Goal: Information Seeking & Learning: Learn about a topic

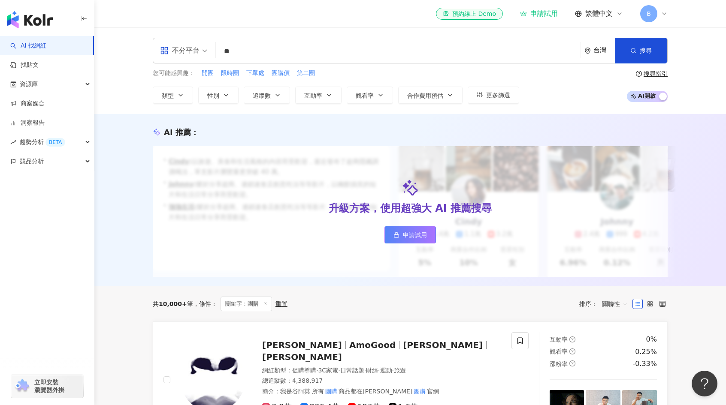
click at [420, 237] on span "申請試用" at bounding box center [415, 235] width 24 height 7
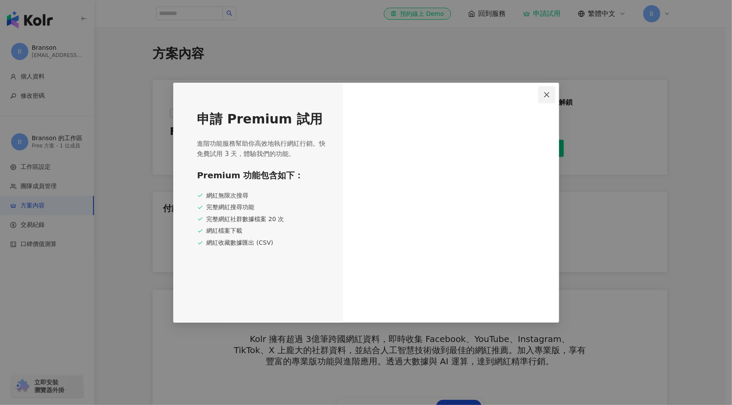
click at [548, 93] on icon "close" at bounding box center [547, 94] width 7 height 7
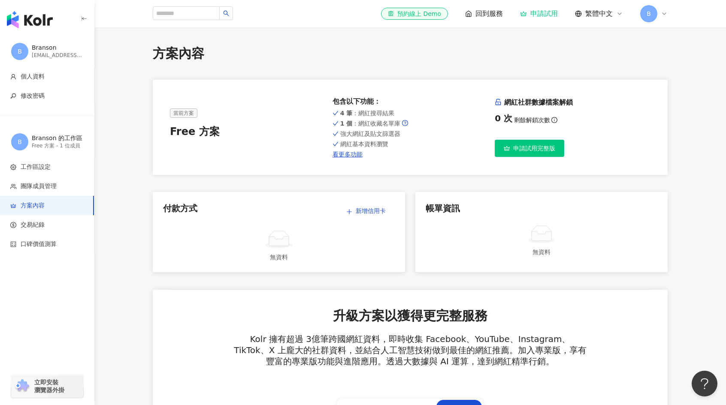
click at [527, 148] on span "申請試用完整版" at bounding box center [534, 148] width 42 height 7
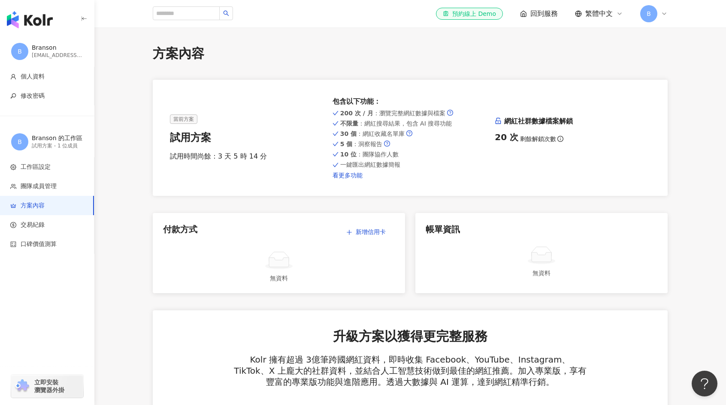
click at [351, 175] on link "看更多功能" at bounding box center [411, 175] width 156 height 7
drag, startPoint x: 369, startPoint y: 113, endPoint x: 429, endPoint y: 127, distance: 62.1
click at [429, 127] on div "200 次 / 月 ：瀏覽完整網紅數據與檔案 不限量 ：網紅搜尋結果，包含 AI 搜尋功能 30 個 ：網紅收藏名單庫 5 個 ：洞察報告 10 位 ：團隊協…" at bounding box center [411, 143] width 156 height 71
click at [431, 131] on div "30 個 ：網紅收藏名單庫" at bounding box center [411, 133] width 156 height 7
click at [177, 15] on input "search" at bounding box center [186, 13] width 67 height 14
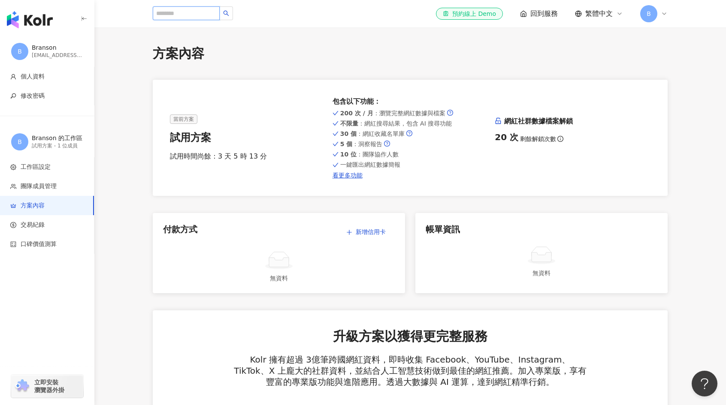
click at [178, 7] on input "search" at bounding box center [186, 13] width 67 height 14
drag, startPoint x: 178, startPoint y: 8, endPoint x: 179, endPoint y: 12, distance: 4.6
click at [178, 11] on input "search" at bounding box center [186, 13] width 67 height 14
click at [179, 13] on input "search" at bounding box center [186, 13] width 67 height 14
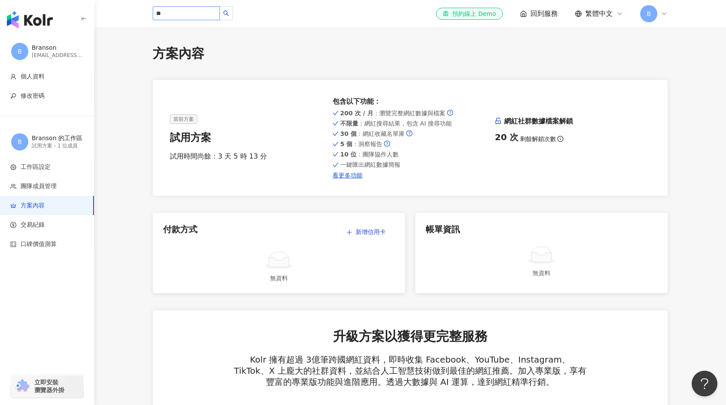
type input "**"
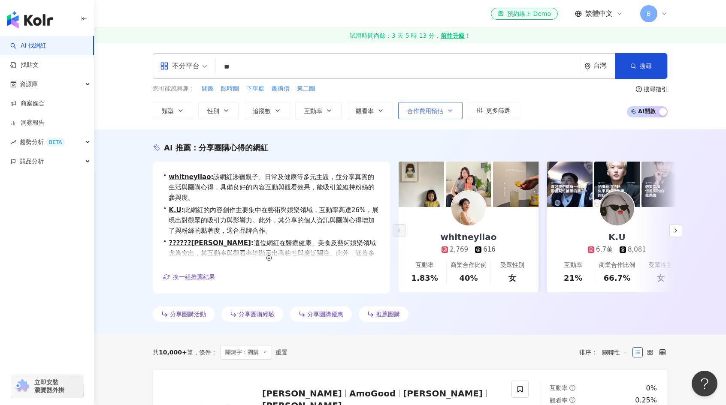
click at [425, 112] on span "合作費用預估" at bounding box center [425, 111] width 36 height 7
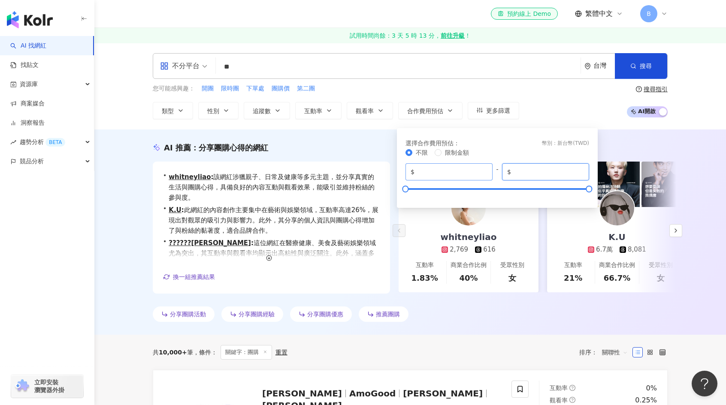
drag, startPoint x: 561, startPoint y: 172, endPoint x: 483, endPoint y: 173, distance: 78.1
click at [483, 173] on div "$ * - $ *******" at bounding box center [497, 171] width 184 height 17
type input "*****"
click at [521, 140] on div "選擇合作費用預估 ： 幣別 ： 新台幣 ( TWD )" at bounding box center [497, 143] width 184 height 9
click at [598, 107] on div "您可能感興趣： 開團 限時團 下單處 團購價 第二團 類型 性別 追蹤數 互動率 觀看率 合作費用預估 更多篩選 選擇合作費用預估 ： 幣別 ： 新台幣 ( …" at bounding box center [410, 101] width 515 height 35
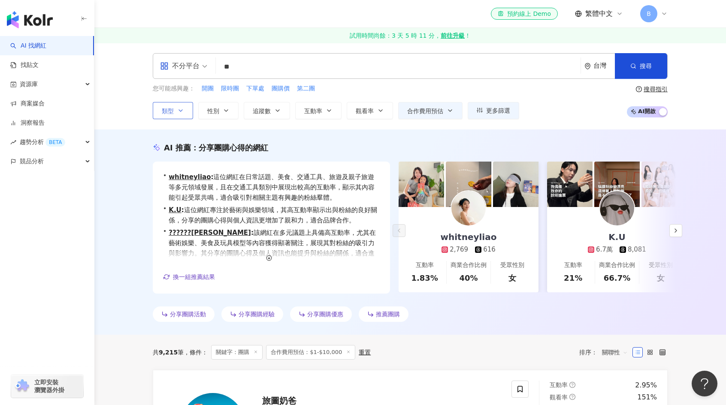
click at [169, 112] on span "類型" at bounding box center [168, 111] width 12 height 7
click at [217, 112] on span "性別" at bounding box center [213, 111] width 12 height 7
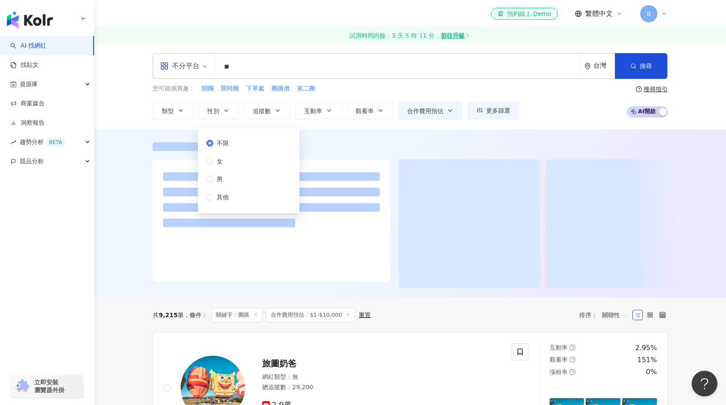
click at [226, 66] on input "**" at bounding box center [398, 67] width 358 height 16
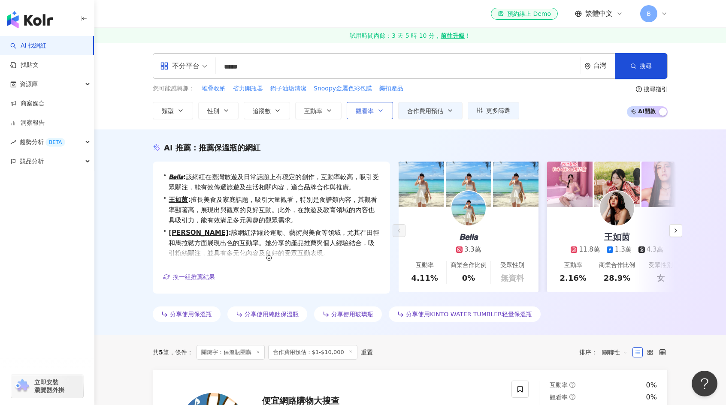
click at [369, 112] on span "觀看率" at bounding box center [365, 111] width 18 height 7
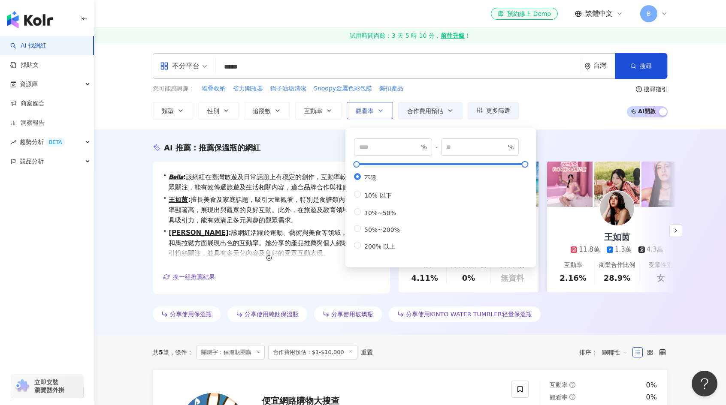
click at [369, 112] on span "觀看率" at bounding box center [365, 111] width 18 height 7
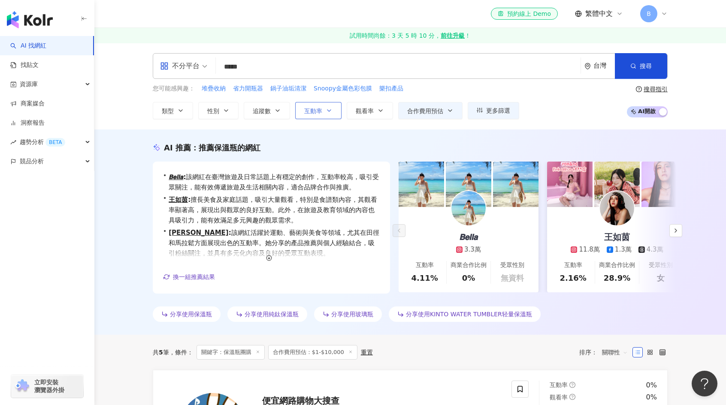
click at [326, 110] on icon "button" at bounding box center [329, 110] width 7 height 7
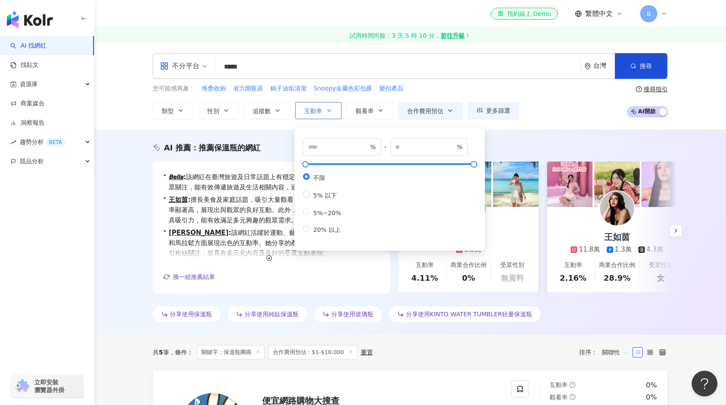
click at [326, 110] on icon "button" at bounding box center [329, 110] width 7 height 7
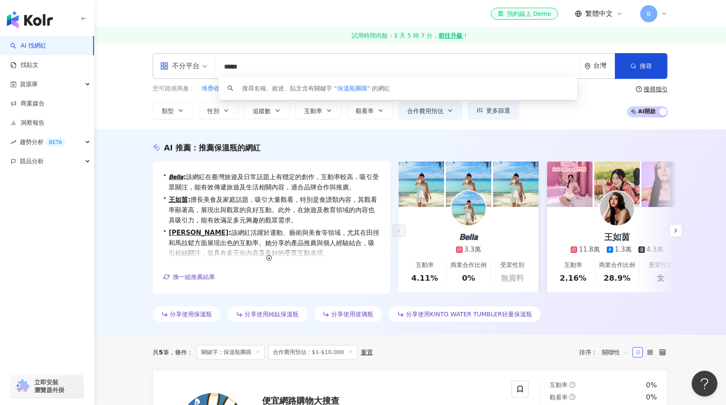
click at [244, 67] on input "*****" at bounding box center [398, 67] width 358 height 16
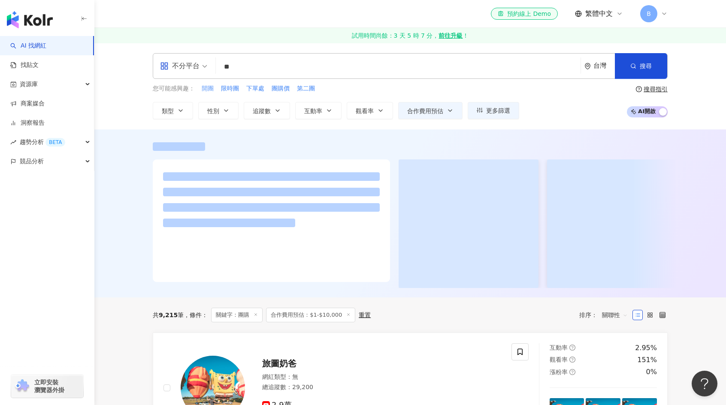
click at [211, 87] on span "開團" at bounding box center [208, 89] width 12 height 9
type input "**"
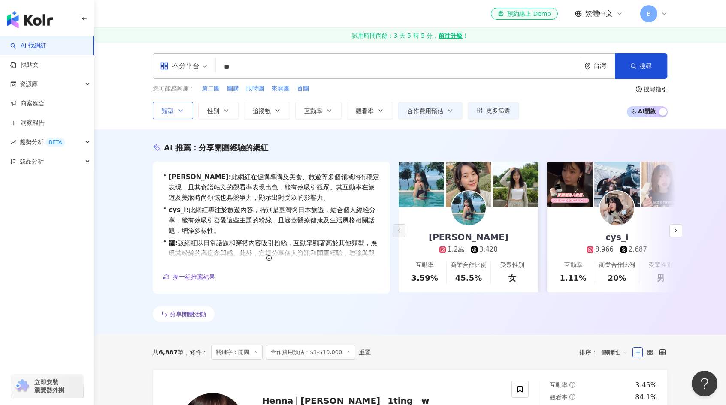
click at [176, 106] on button "類型" at bounding box center [173, 110] width 40 height 17
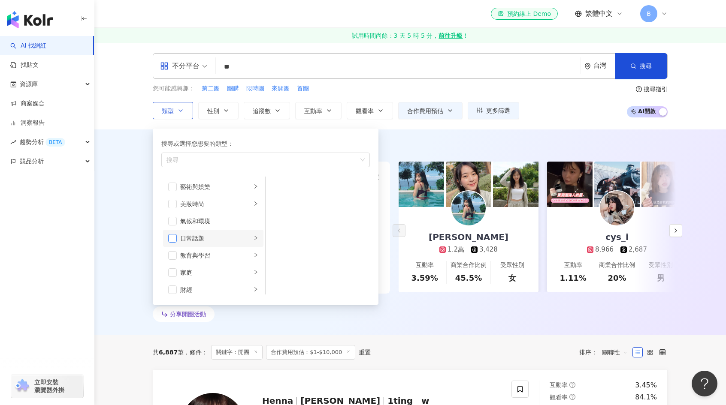
click at [175, 238] on span "button" at bounding box center [172, 238] width 9 height 9
click at [253, 239] on icon "right" at bounding box center [255, 238] width 5 height 5
click at [173, 236] on span "button" at bounding box center [172, 238] width 9 height 9
click at [242, 182] on div "藝術與娛樂" at bounding box center [215, 186] width 71 height 9
click at [219, 201] on div "美妝時尚" at bounding box center [215, 204] width 71 height 9
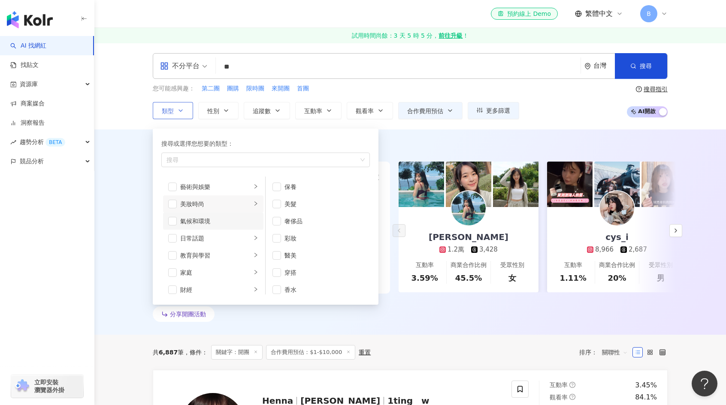
click at [190, 217] on div "氣候和環境" at bounding box center [219, 221] width 78 height 9
click at [197, 237] on div "日常話題" at bounding box center [215, 238] width 71 height 9
click at [177, 224] on li "氣候和環境" at bounding box center [213, 221] width 100 height 17
click at [237, 235] on div "日常話題" at bounding box center [215, 238] width 71 height 9
click at [241, 244] on li "日常話題" at bounding box center [213, 238] width 100 height 17
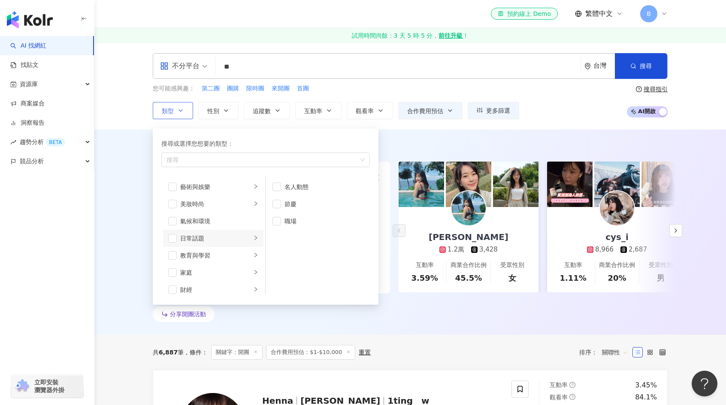
click at [245, 236] on li "日常話題" at bounding box center [213, 238] width 100 height 17
click at [244, 256] on div "教育與學習" at bounding box center [215, 255] width 71 height 9
click at [253, 232] on div "button" at bounding box center [255, 230] width 5 height 8
click at [253, 244] on icon "right" at bounding box center [255, 246] width 5 height 5
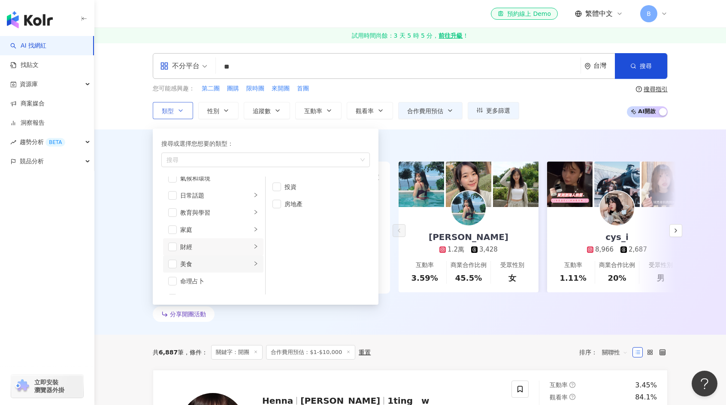
click at [250, 256] on li "美食" at bounding box center [213, 264] width 100 height 17
click at [240, 250] on div "生活風格" at bounding box center [215, 246] width 71 height 9
click at [253, 266] on icon "right" at bounding box center [255, 267] width 5 height 5
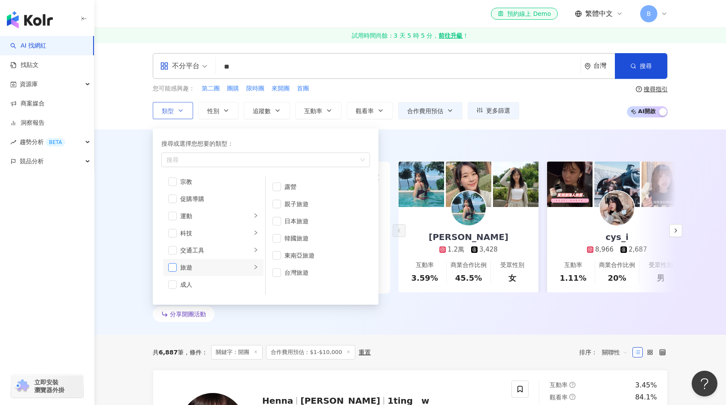
click at [172, 268] on span "button" at bounding box center [172, 267] width 9 height 9
click at [253, 252] on icon "right" at bounding box center [255, 250] width 5 height 5
click at [208, 232] on div "科技" at bounding box center [215, 233] width 71 height 9
click at [217, 214] on div "運動" at bounding box center [215, 216] width 71 height 9
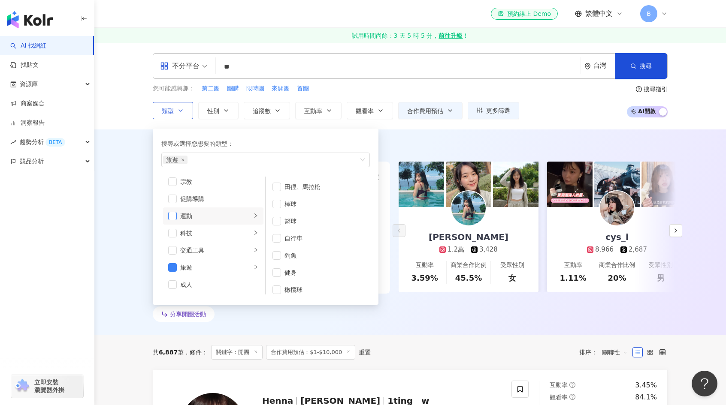
click at [175, 213] on span "button" at bounding box center [172, 216] width 9 height 9
click at [207, 263] on div "旅遊" at bounding box center [215, 267] width 71 height 9
click at [172, 213] on span "button" at bounding box center [172, 216] width 9 height 9
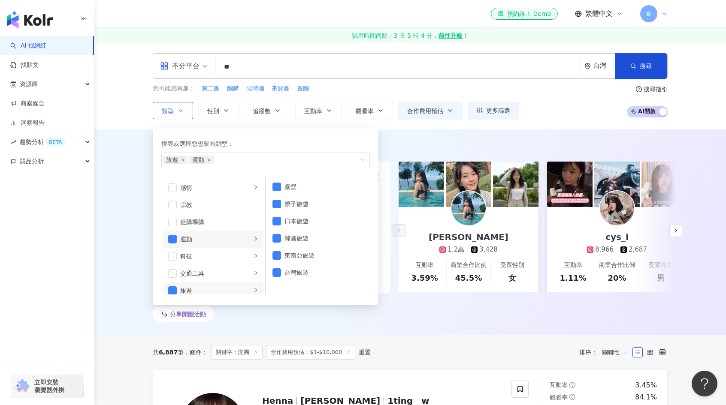
scroll to position [254, 0]
click at [172, 244] on span "button" at bounding box center [172, 242] width 9 height 9
click at [218, 216] on li "影視娛樂" at bounding box center [213, 224] width 100 height 17
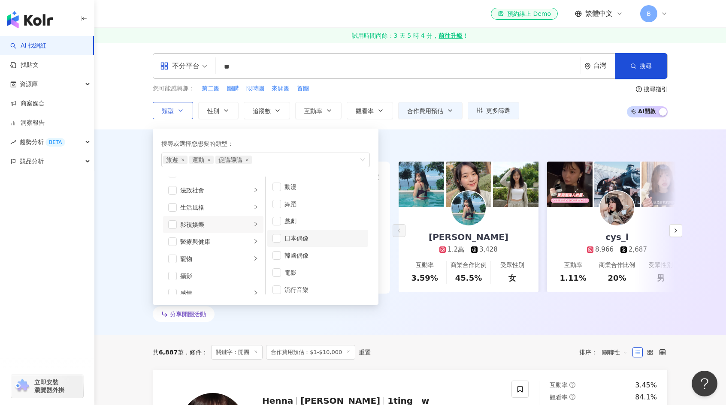
scroll to position [0, 0]
click at [213, 204] on div "生活風格" at bounding box center [215, 207] width 71 height 9
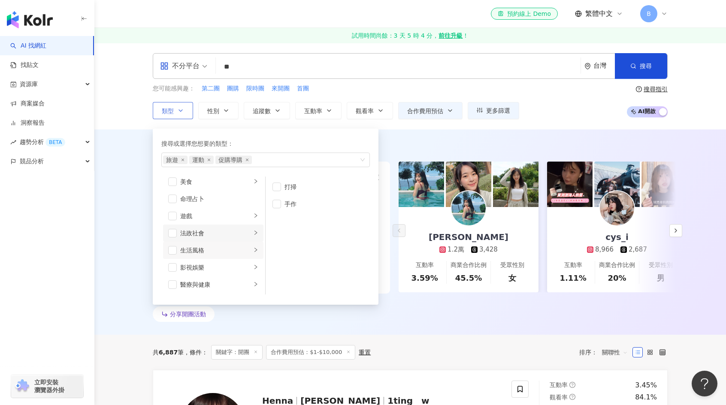
click at [230, 234] on div "法政社會" at bounding box center [215, 233] width 71 height 9
click at [234, 212] on div "教育與學習" at bounding box center [215, 216] width 71 height 9
click at [235, 197] on div "日常話題" at bounding box center [215, 198] width 71 height 9
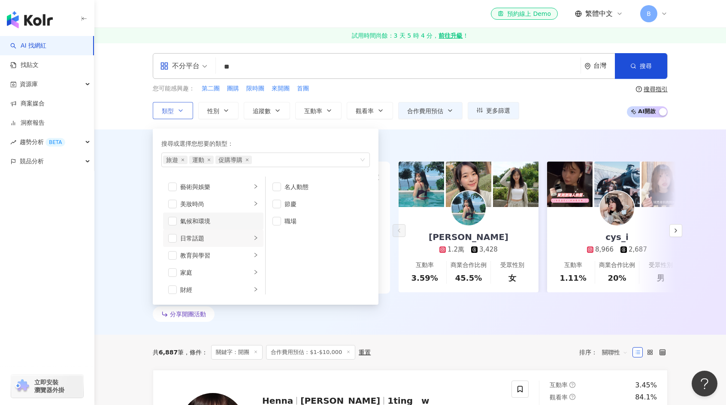
click at [227, 220] on div "氣候和環境" at bounding box center [219, 221] width 78 height 9
click at [231, 200] on div "美妝時尚" at bounding box center [215, 204] width 71 height 9
click at [172, 221] on span "button" at bounding box center [172, 221] width 9 height 9
click at [233, 201] on div "美妝時尚" at bounding box center [215, 204] width 71 height 9
click at [280, 272] on span "button" at bounding box center [276, 273] width 9 height 9
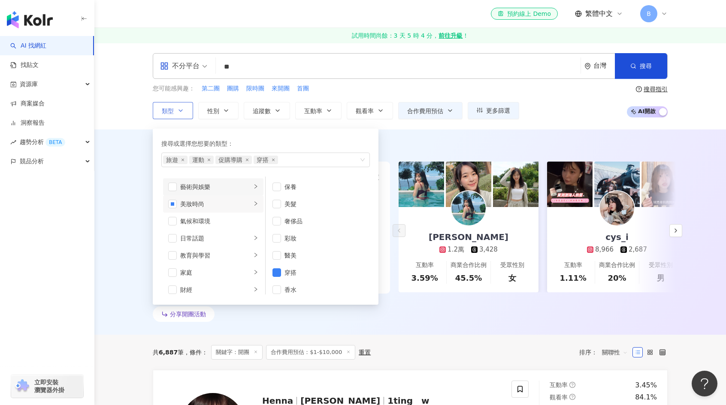
click at [217, 179] on li "藝術與娛樂" at bounding box center [213, 186] width 100 height 17
click at [565, 119] on div "不分平台 ** 台灣 搜尋 loading 搜尋名稱、敘述、貼文含有關鍵字 “ 團購 ” 的網紅 您可能感興趣： 第二團 團購 限時團 來開團 首團 類型 搜…" at bounding box center [410, 86] width 632 height 87
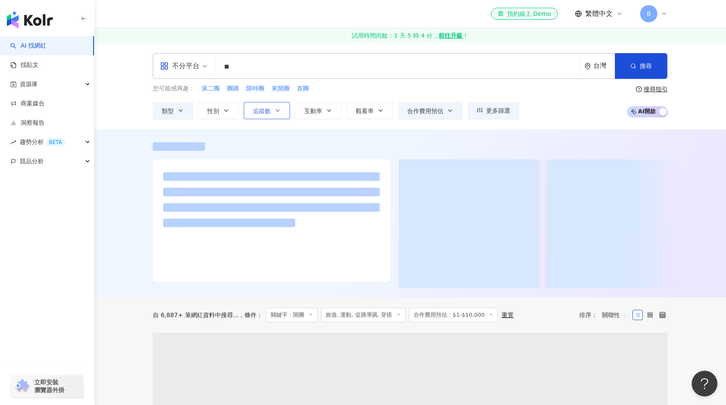
click at [273, 112] on button "追蹤數" at bounding box center [267, 110] width 46 height 17
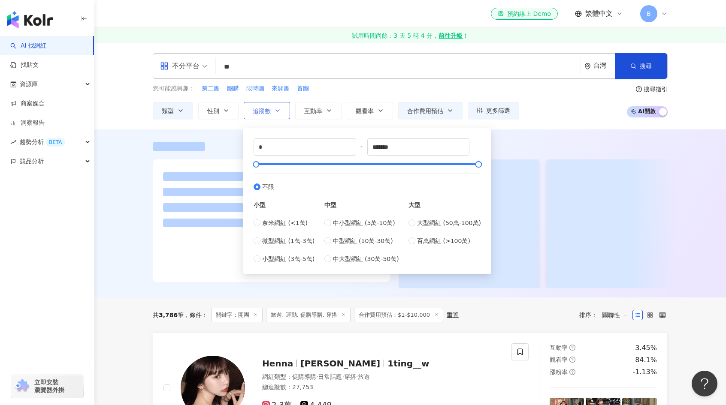
click at [273, 111] on button "追蹤數" at bounding box center [267, 110] width 46 height 17
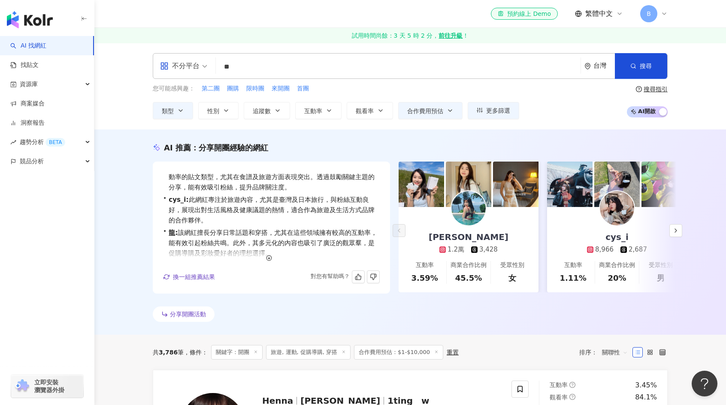
scroll to position [21, 0]
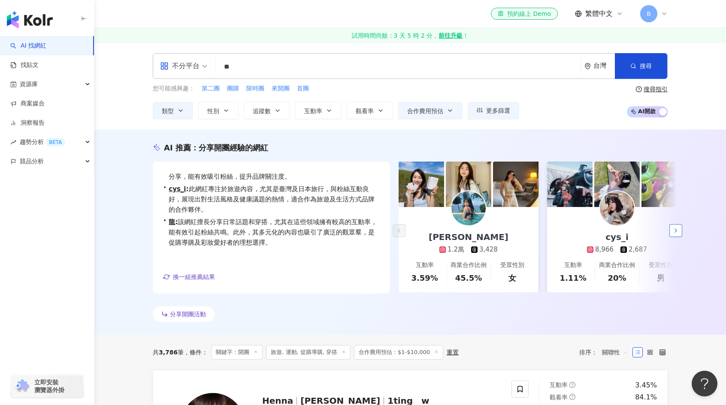
click at [676, 230] on icon "button" at bounding box center [675, 230] width 7 height 7
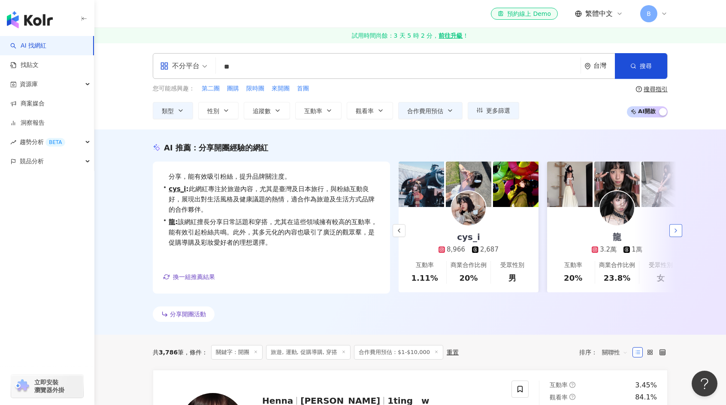
click at [677, 230] on icon "button" at bounding box center [675, 230] width 7 height 7
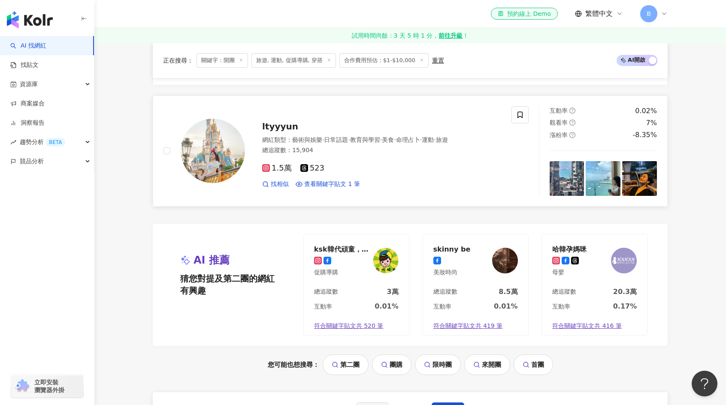
scroll to position [1630, 0]
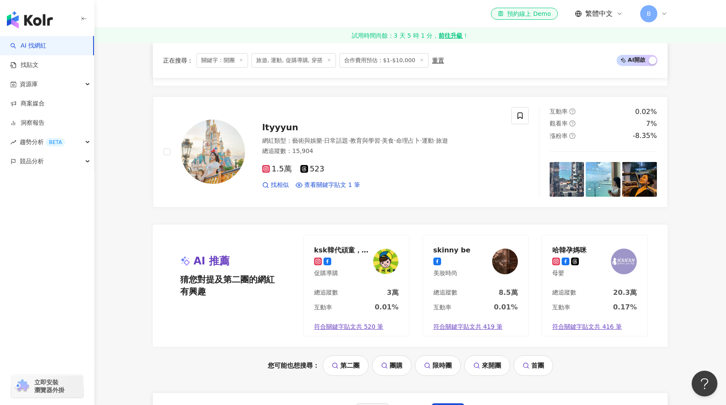
click at [283, 124] on span "ltyyyun" at bounding box center [280, 127] width 36 height 10
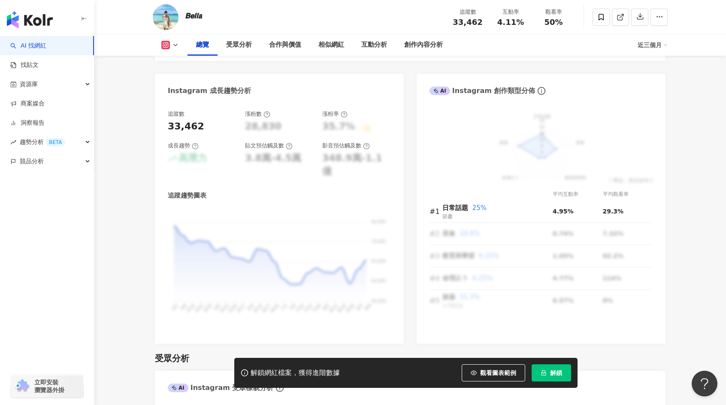
scroll to position [472, 0]
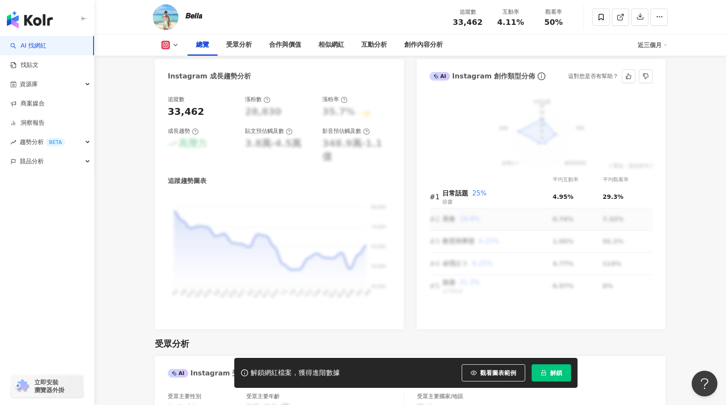
click at [449, 220] on td "美食 18.8%" at bounding box center [497, 220] width 110 height 22
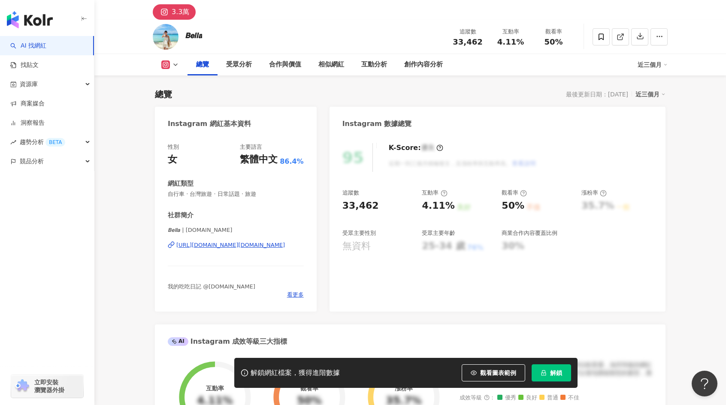
scroll to position [0, 0]
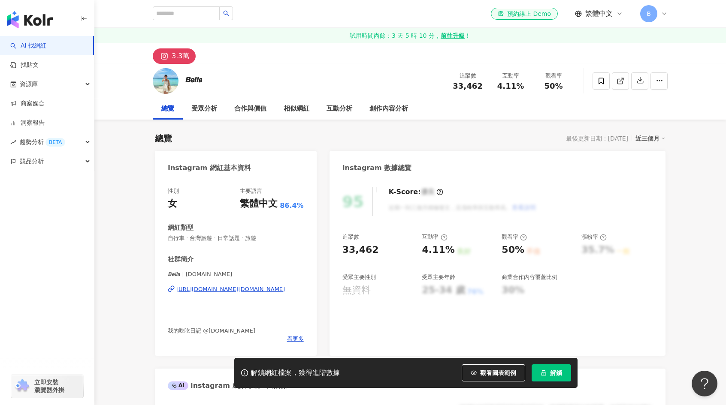
click at [233, 290] on div "https://www.instagram.com/bellla.cc/" at bounding box center [230, 290] width 109 height 8
click at [248, 106] on div "合作與價值" at bounding box center [250, 109] width 32 height 10
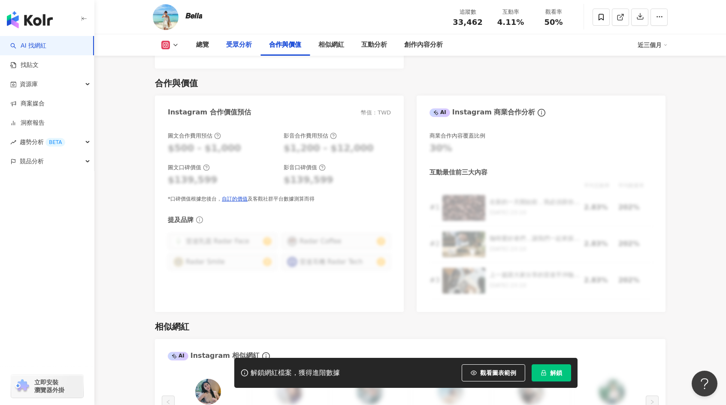
click at [238, 46] on div "受眾分析" at bounding box center [239, 45] width 26 height 10
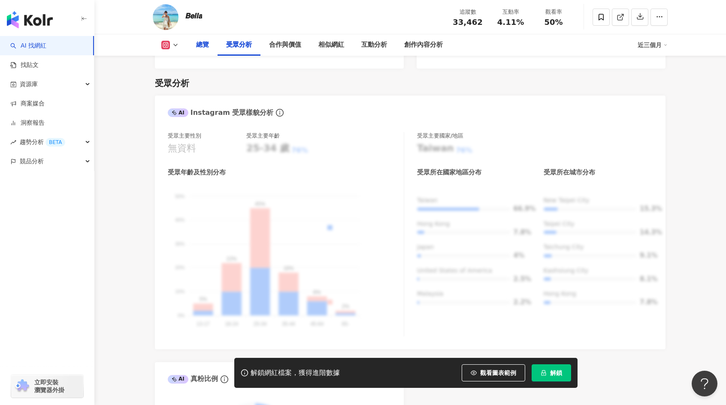
click at [200, 48] on div "總覽" at bounding box center [202, 45] width 13 height 10
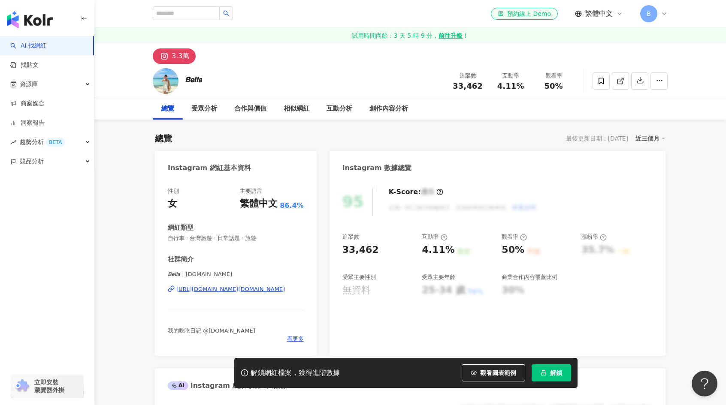
drag, startPoint x: 212, startPoint y: 81, endPoint x: 222, endPoint y: 83, distance: 10.0
click at [205, 82] on div "𝘽𝙚𝙡𝙡𝙖 追蹤數 33,462 互動率 4.11% 觀看率 50%" at bounding box center [410, 81] width 549 height 34
click at [621, 85] on icon at bounding box center [621, 81] width 8 height 8
click at [620, 81] on line at bounding box center [621, 79] width 3 height 3
click at [222, 291] on div "https://www.instagram.com/bellla.cc/" at bounding box center [230, 290] width 109 height 8
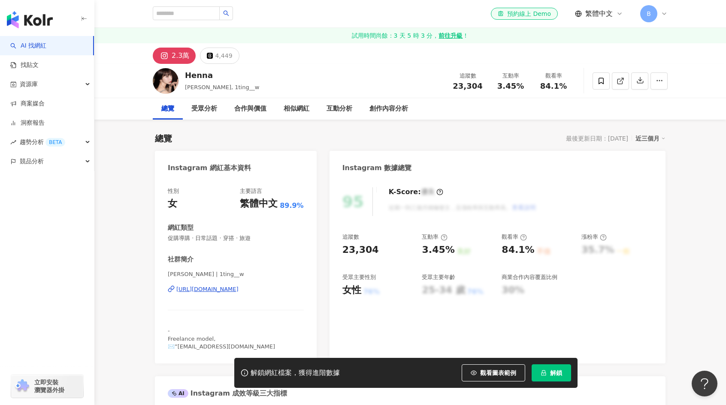
click at [219, 289] on div "https://www.instagram.com/1ting__w/" at bounding box center [207, 290] width 62 height 8
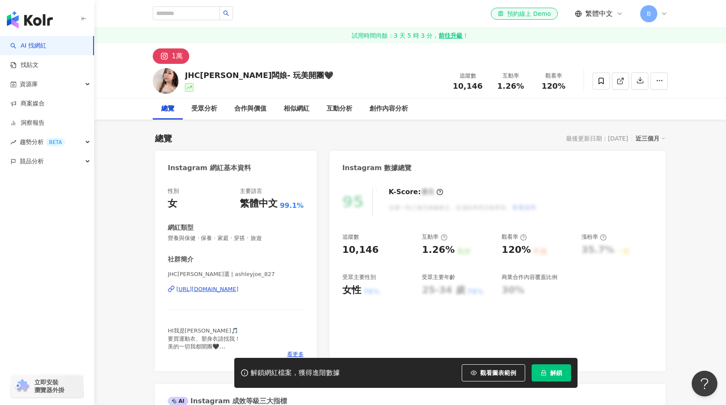
click at [239, 291] on div "[URL][DOMAIN_NAME]" at bounding box center [207, 290] width 62 height 8
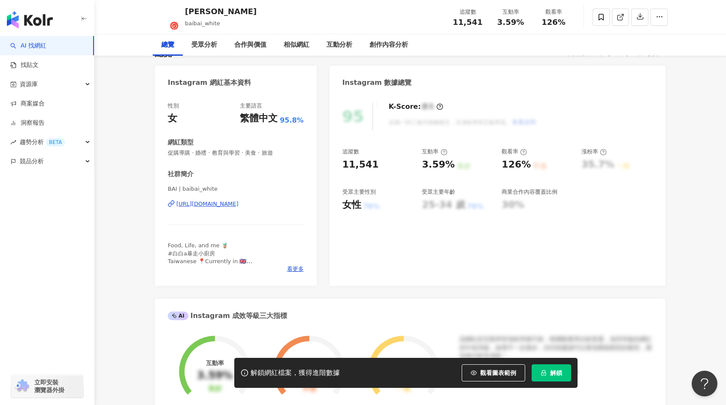
scroll to position [86, 0]
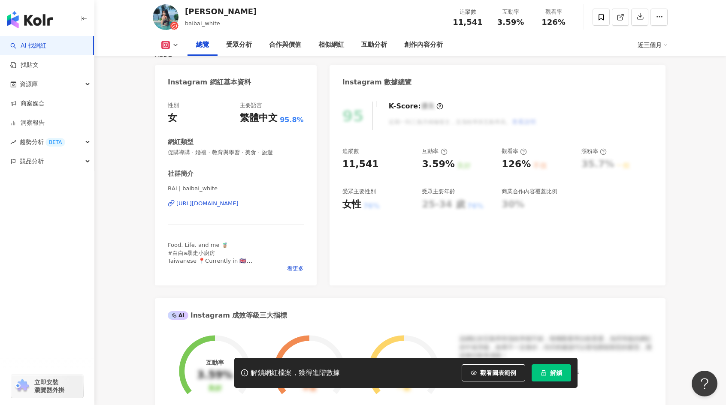
click at [239, 205] on div "[URL][DOMAIN_NAME]" at bounding box center [207, 204] width 62 height 8
click at [239, 202] on div "[URL][DOMAIN_NAME]" at bounding box center [207, 204] width 62 height 8
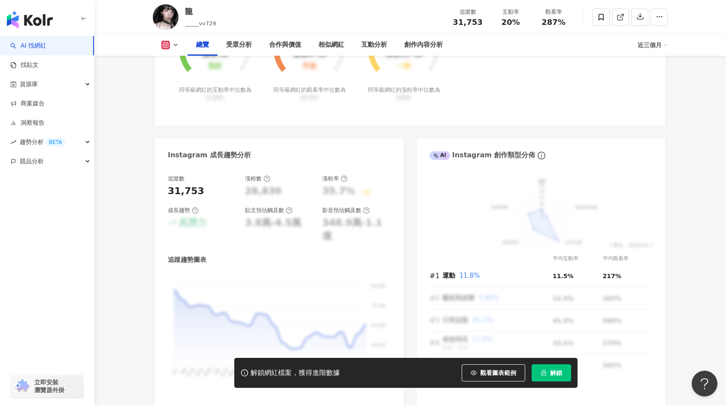
scroll to position [429, 0]
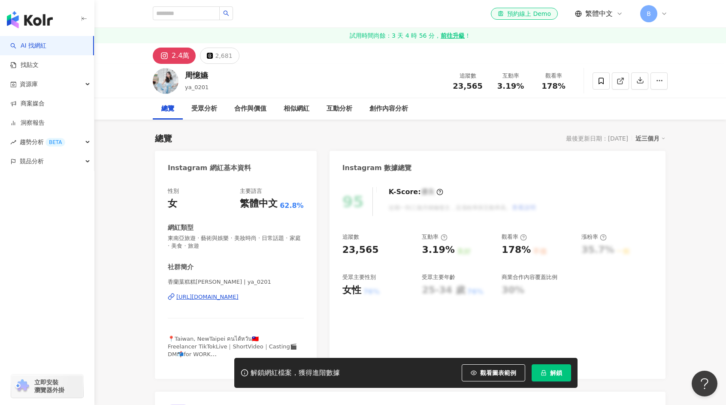
click at [226, 297] on div "[URL][DOMAIN_NAME]" at bounding box center [207, 297] width 62 height 8
click at [211, 297] on div "[URL][DOMAIN_NAME]" at bounding box center [207, 297] width 62 height 8
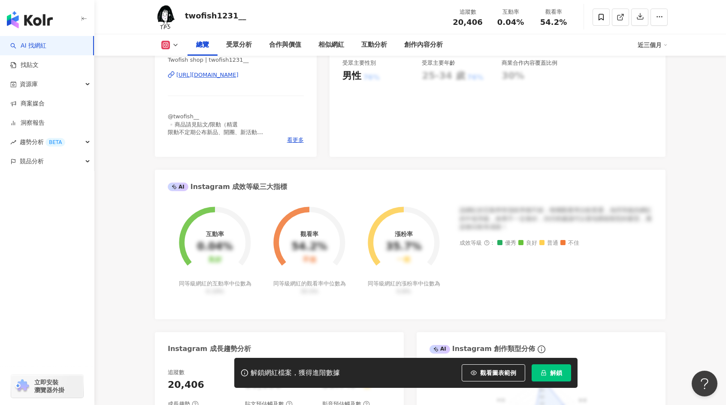
scroll to position [257, 0]
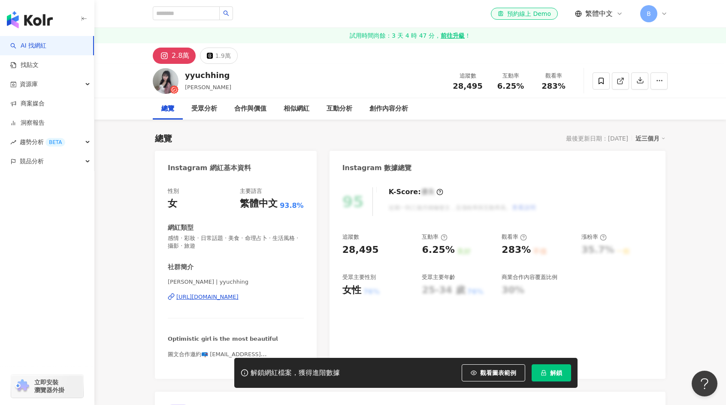
click at [236, 297] on div "[URL][DOMAIN_NAME]" at bounding box center [207, 297] width 62 height 8
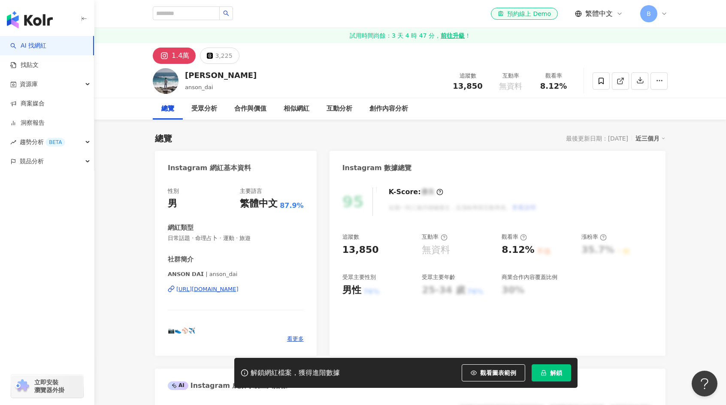
click at [224, 288] on div "https://www.instagram.com/anson_dai/" at bounding box center [207, 290] width 62 height 8
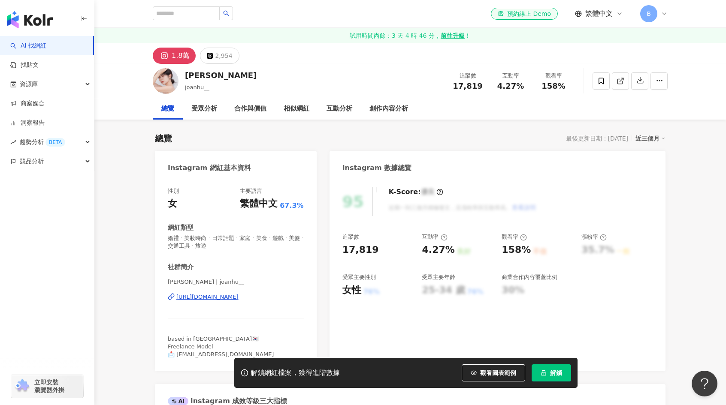
click at [239, 298] on div "[URL][DOMAIN_NAME]" at bounding box center [207, 297] width 62 height 8
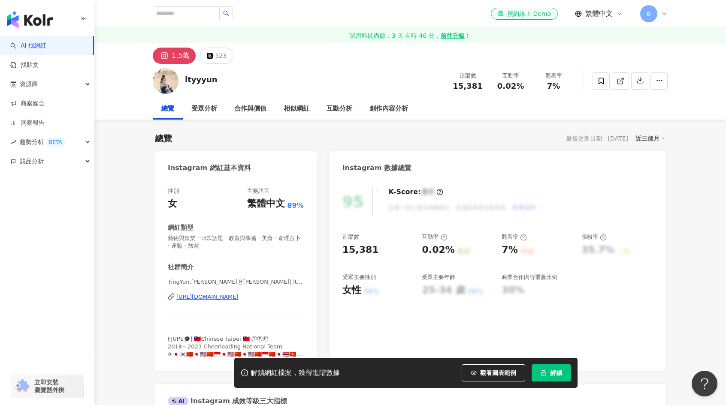
scroll to position [86, 0]
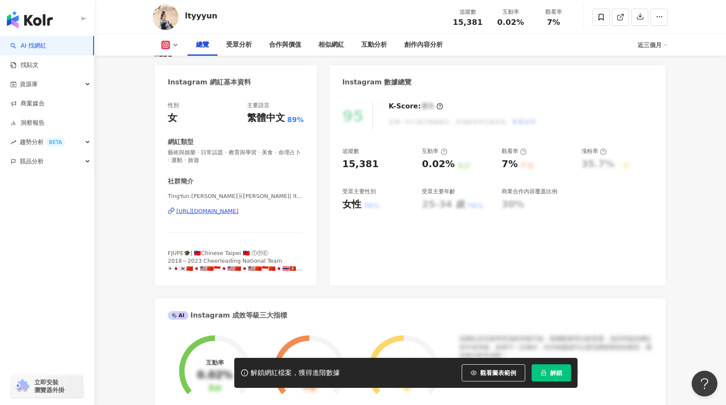
click at [232, 211] on div "[URL][DOMAIN_NAME]" at bounding box center [207, 212] width 62 height 8
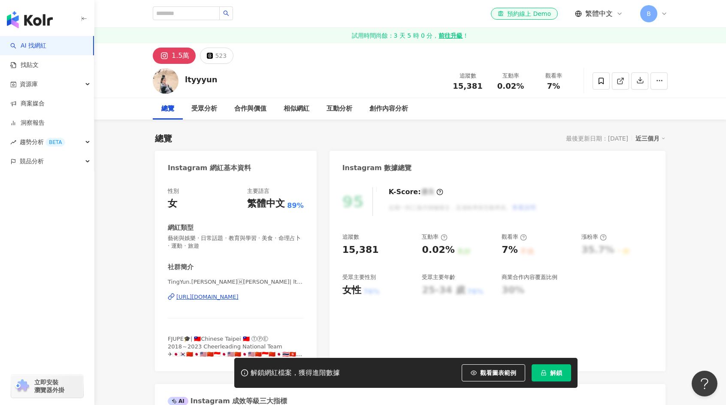
drag, startPoint x: 253, startPoint y: 297, endPoint x: 166, endPoint y: 124, distance: 194.0
click at [239, 297] on div "https://www.instagram.com/ltyyyun/" at bounding box center [207, 297] width 62 height 8
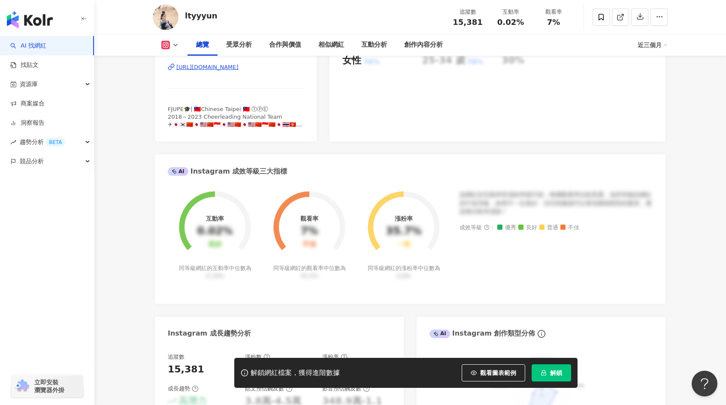
scroll to position [129, 0]
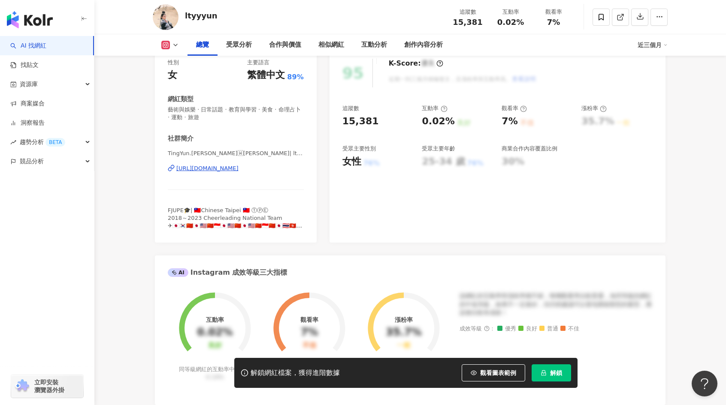
click at [209, 165] on div "https://www.instagram.com/ltyyyun/" at bounding box center [207, 169] width 62 height 8
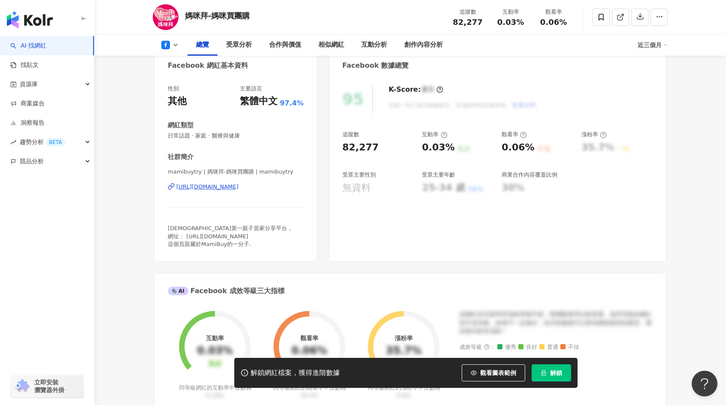
scroll to position [86, 0]
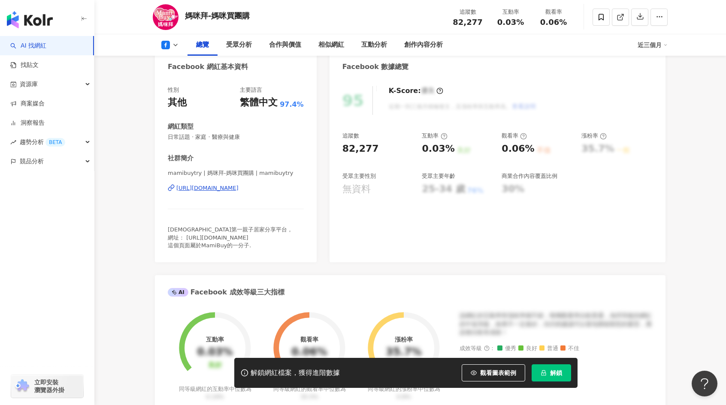
click at [236, 186] on div "[URL][DOMAIN_NAME]" at bounding box center [207, 188] width 62 height 8
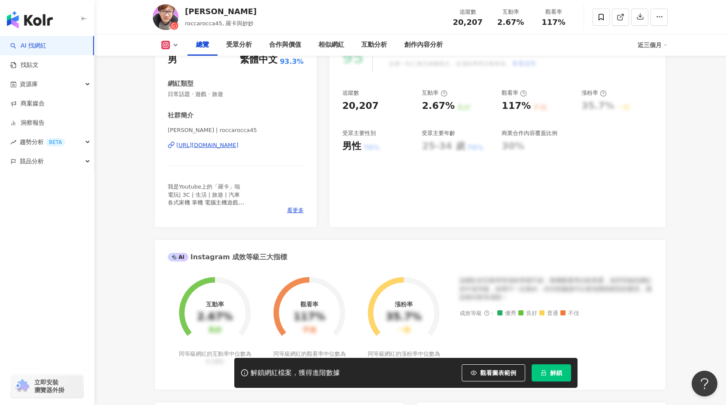
scroll to position [43, 0]
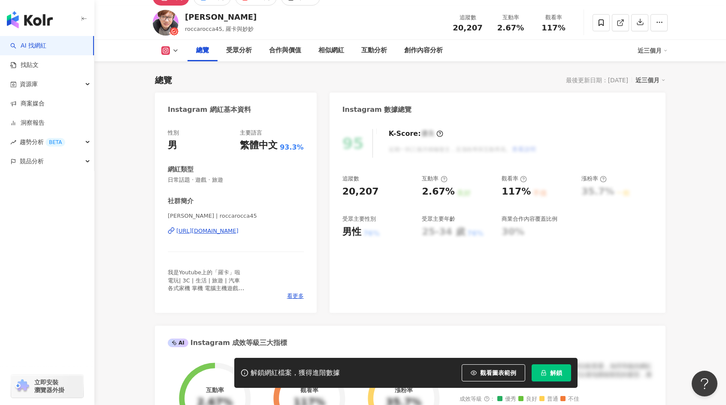
click at [239, 232] on div "[URL][DOMAIN_NAME]" at bounding box center [207, 231] width 62 height 8
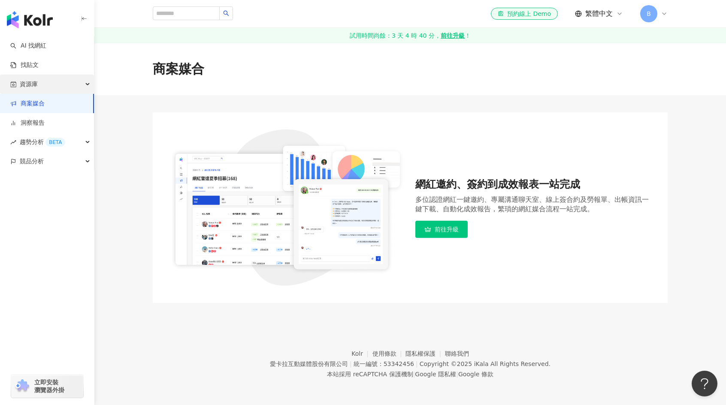
click at [61, 86] on div "資源庫" at bounding box center [47, 84] width 94 height 19
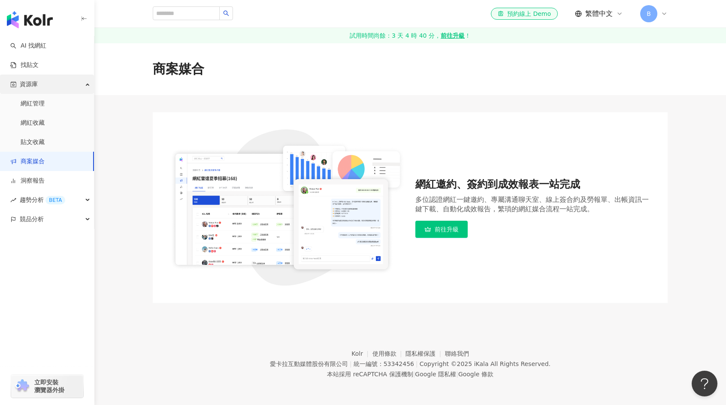
click at [61, 86] on div "資源庫" at bounding box center [47, 84] width 94 height 19
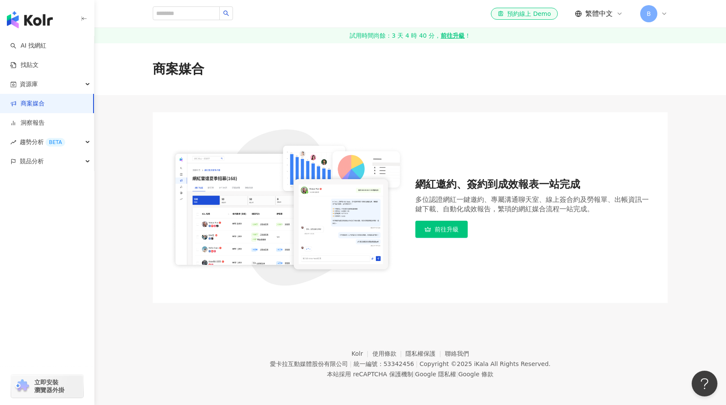
click at [456, 229] on span "前往升級" at bounding box center [447, 229] width 24 height 7
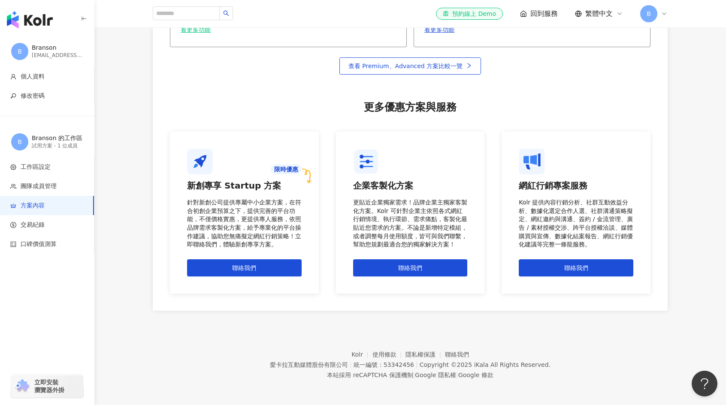
scroll to position [655, 0]
